Goal: Transaction & Acquisition: Purchase product/service

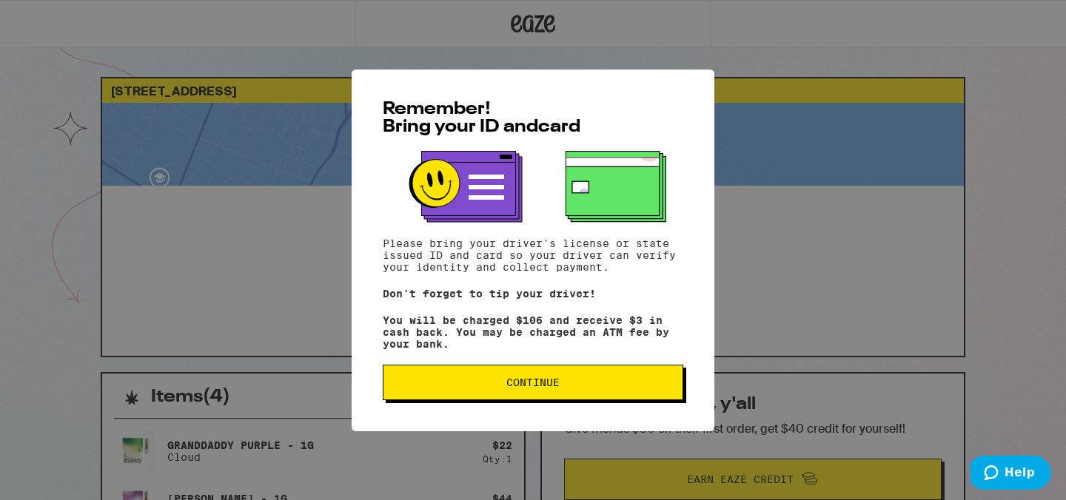
click at [506, 378] on button "Continue" at bounding box center [533, 383] width 301 height 36
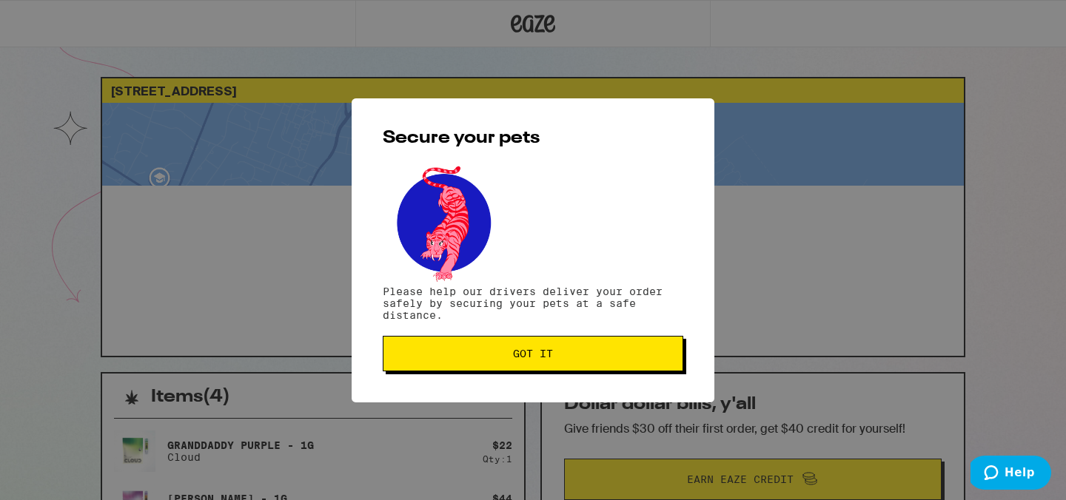
click at [452, 366] on button "Got it" at bounding box center [533, 354] width 301 height 36
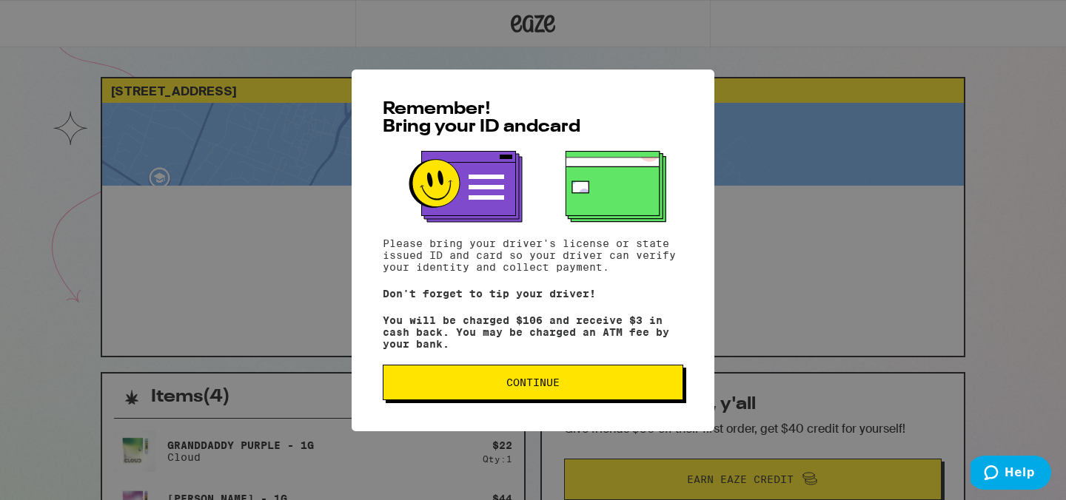
click at [560, 388] on span "Continue" at bounding box center [532, 383] width 275 height 10
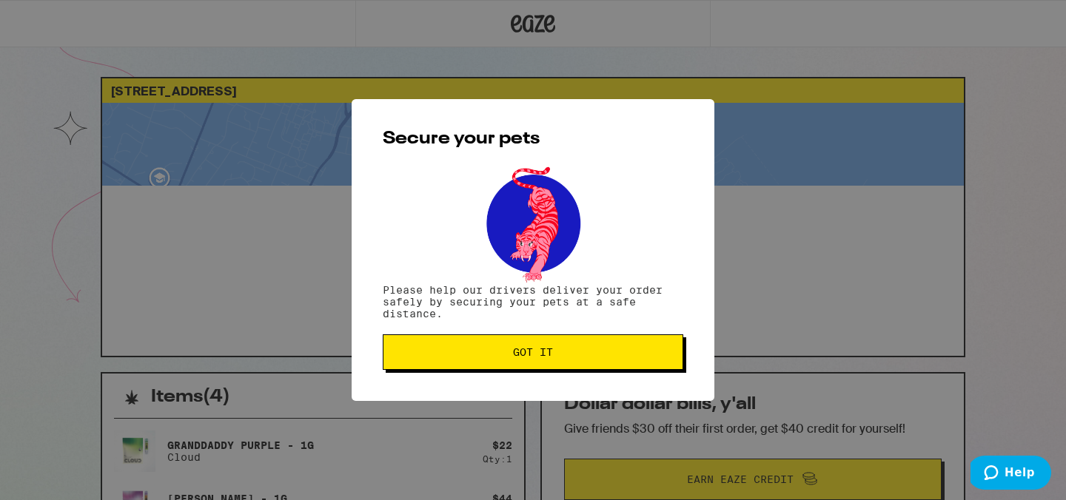
click at [605, 349] on span "Got it" at bounding box center [532, 352] width 275 height 10
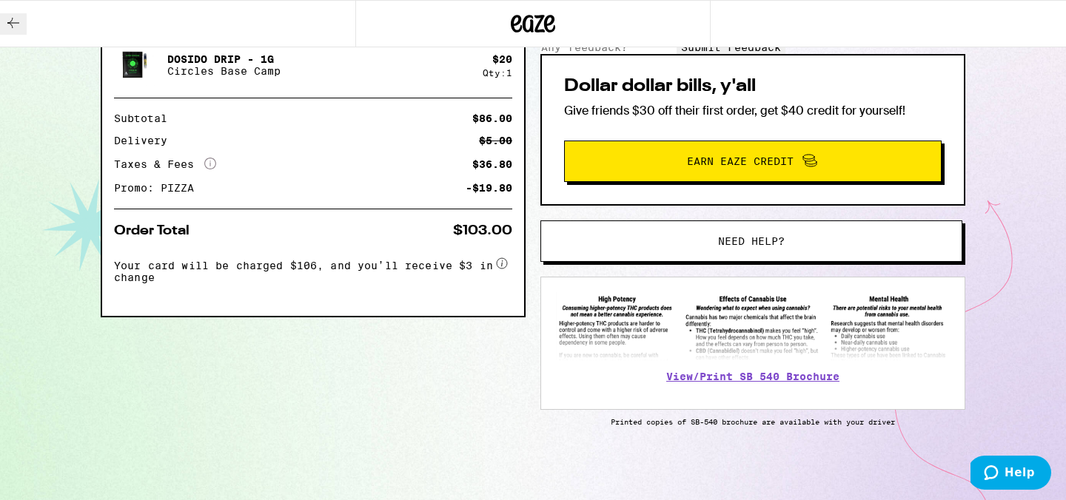
scroll to position [532, 0]
click at [22, 20] on icon at bounding box center [13, 23] width 18 height 18
